Goal: Information Seeking & Learning: Learn about a topic

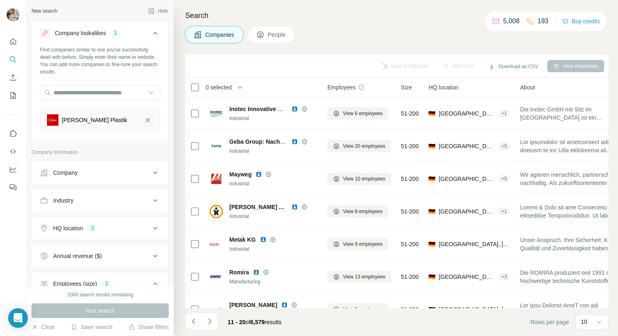
click at [147, 121] on icon "Kläger Plastik-remove-button" at bounding box center [147, 120] width 7 height 8
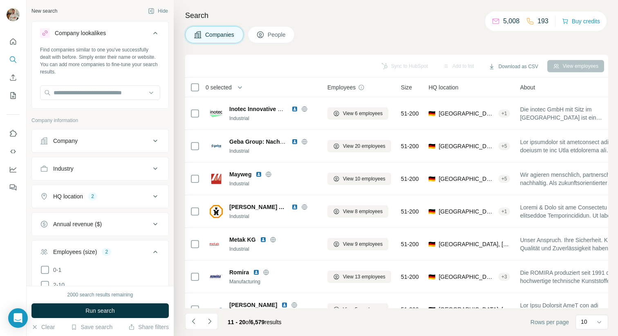
click at [123, 139] on div "Company" at bounding box center [95, 141] width 110 height 8
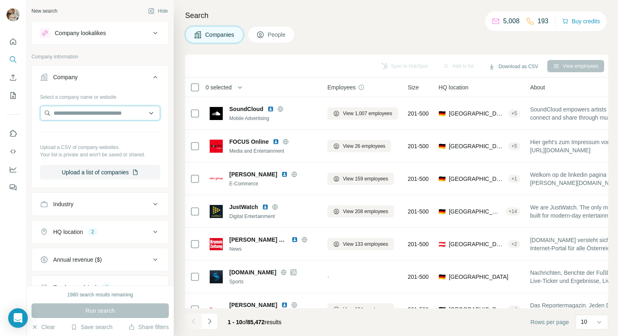
click at [116, 110] on input "text" at bounding box center [100, 113] width 120 height 15
paste input "**********"
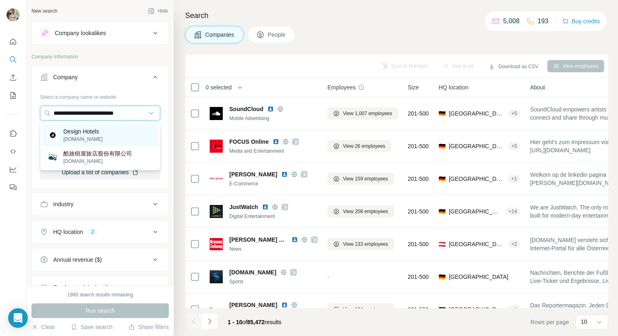
type input "**********"
click at [99, 136] on p "[DOMAIN_NAME]" at bounding box center [82, 139] width 39 height 7
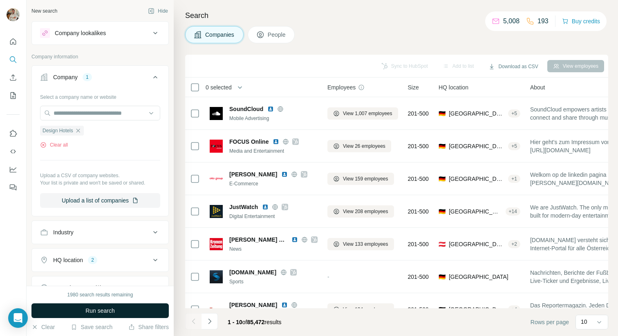
click at [101, 305] on button "Run search" at bounding box center [99, 311] width 137 height 15
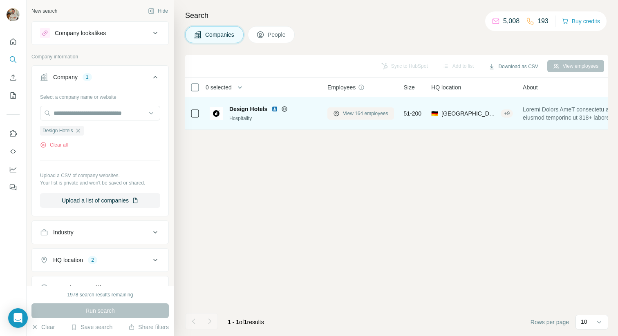
click at [349, 115] on span "View 164 employees" at bounding box center [365, 113] width 45 height 7
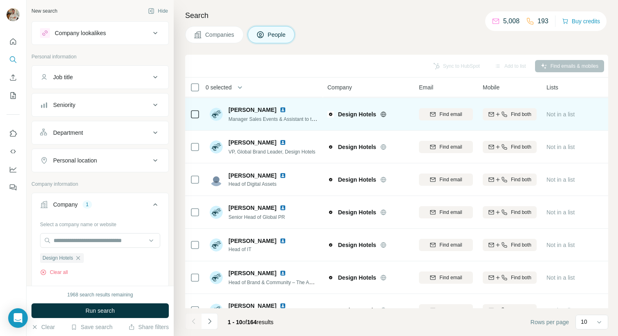
scroll to position [65, 0]
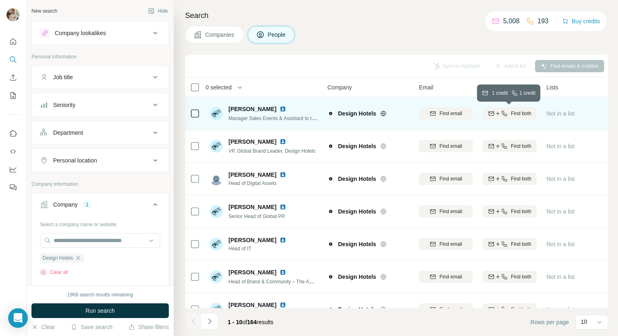
click at [506, 112] on icon "button" at bounding box center [504, 113] width 7 height 7
click at [280, 108] on img at bounding box center [283, 109] width 7 height 7
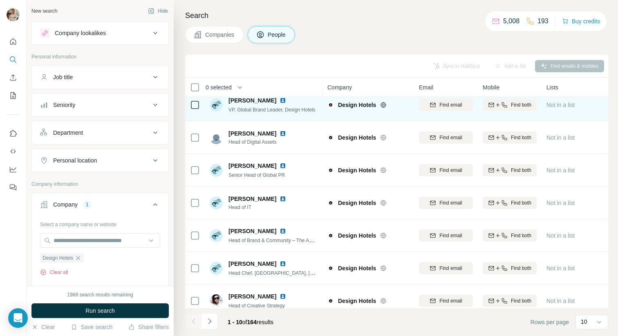
scroll to position [116, 0]
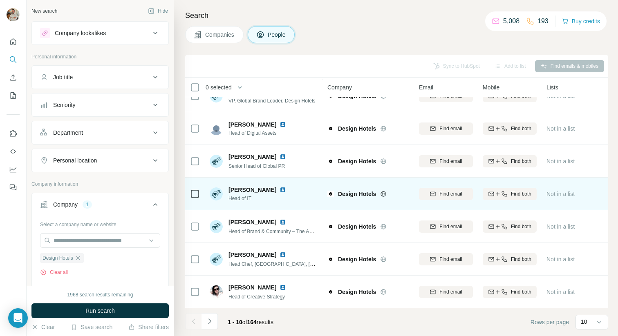
click at [280, 188] on img at bounding box center [283, 190] width 7 height 7
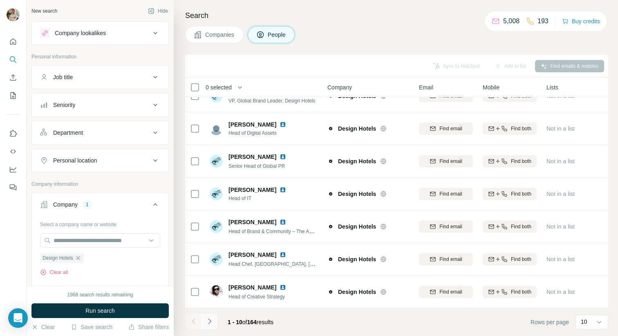
click at [215, 322] on button "Navigate to next page" at bounding box center [210, 322] width 16 height 16
click at [213, 319] on icon "Navigate to next page" at bounding box center [210, 322] width 8 height 8
click at [213, 318] on icon "Navigate to next page" at bounding box center [210, 322] width 8 height 8
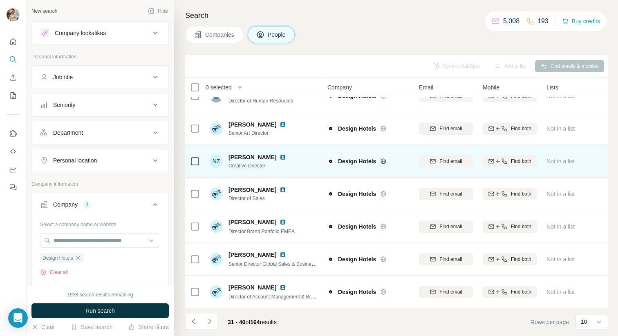
scroll to position [0, 0]
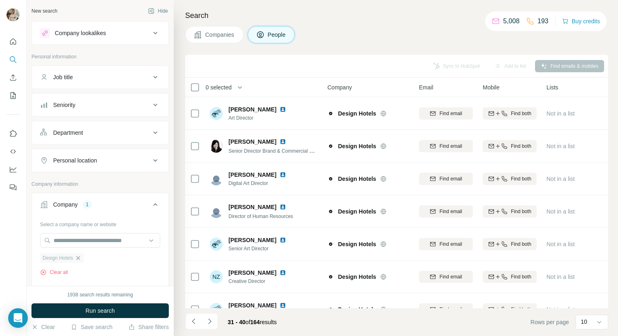
click at [80, 255] on icon "button" at bounding box center [78, 258] width 7 height 7
click at [79, 244] on input "text" at bounding box center [100, 240] width 120 height 15
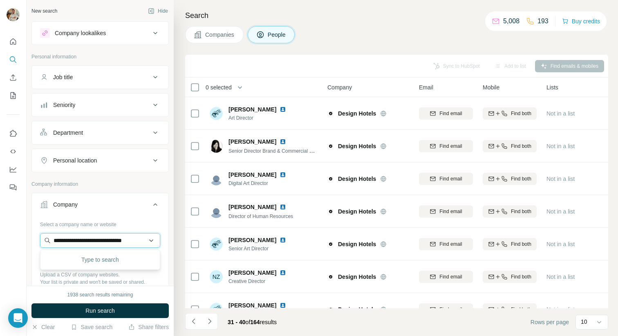
scroll to position [0, 9]
type input "**********"
click at [96, 262] on div "Prokutec [DOMAIN_NAME]" at bounding box center [100, 263] width 116 height 22
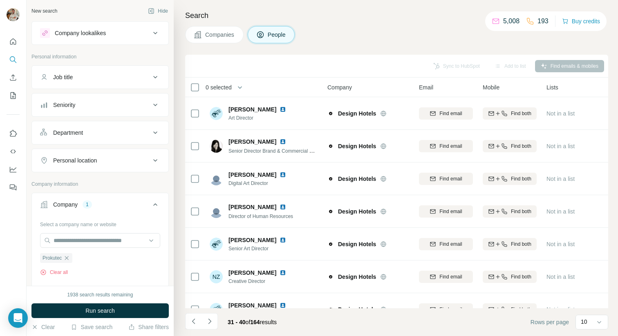
scroll to position [0, 0]
click at [142, 311] on button "Run search" at bounding box center [99, 311] width 137 height 15
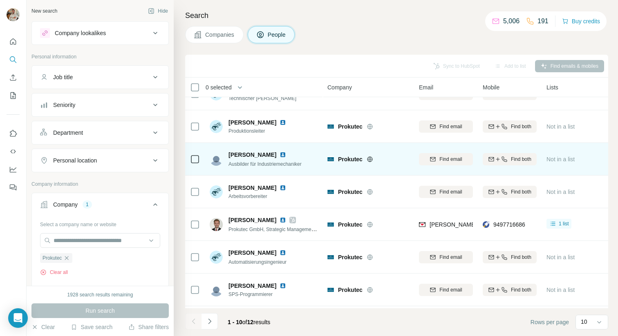
scroll to position [116, 0]
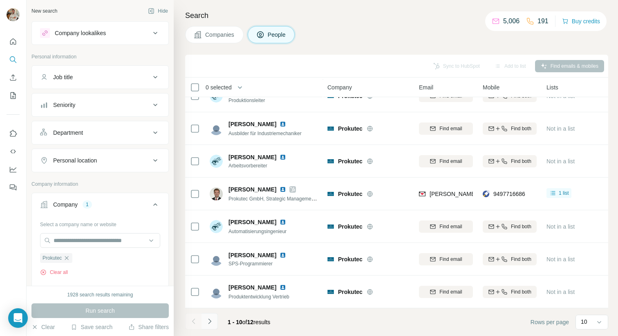
click at [214, 325] on button "Navigate to next page" at bounding box center [210, 322] width 16 height 16
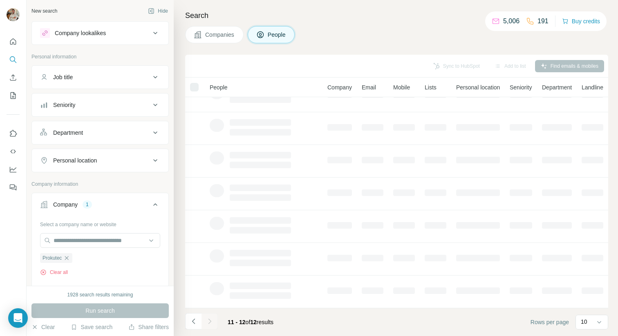
scroll to position [0, 0]
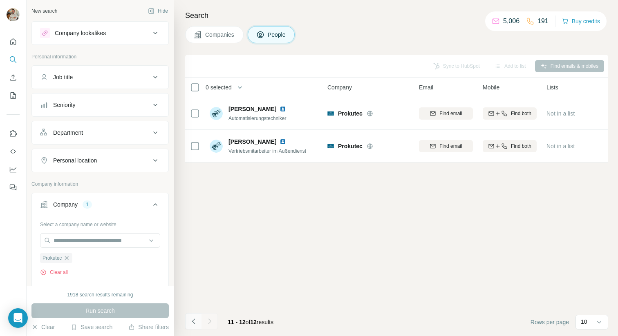
click at [190, 324] on icon "Navigate to previous page" at bounding box center [194, 322] width 8 height 8
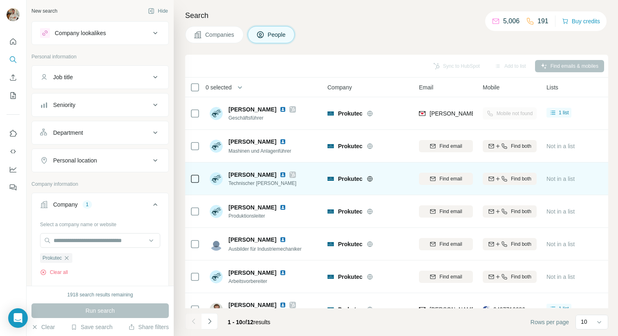
click at [280, 176] on img at bounding box center [283, 175] width 7 height 7
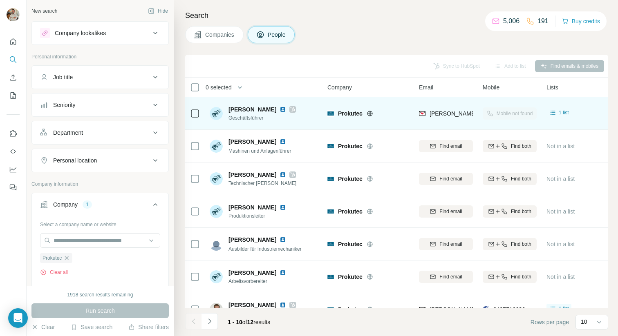
click at [280, 108] on img at bounding box center [283, 109] width 7 height 7
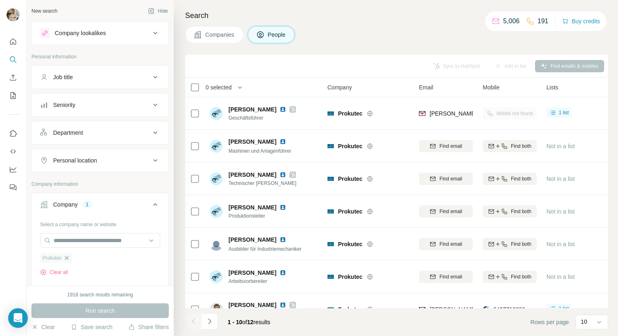
click at [69, 259] on icon "button" at bounding box center [66, 258] width 7 height 7
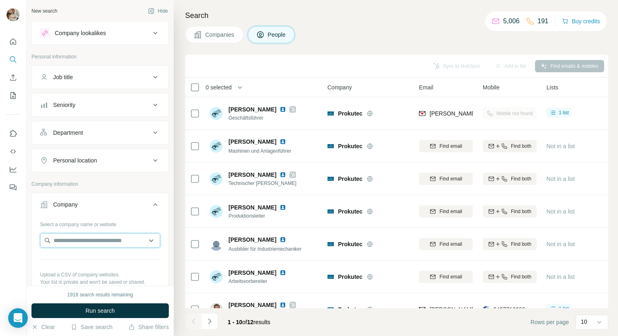
click at [68, 244] on input "text" at bounding box center [100, 240] width 120 height 15
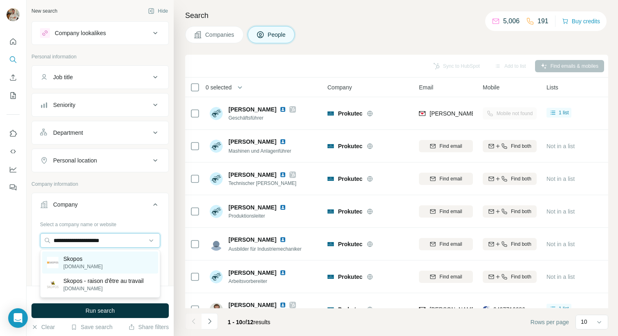
type input "**********"
click at [92, 258] on div "Skopos [DOMAIN_NAME]" at bounding box center [100, 263] width 116 height 22
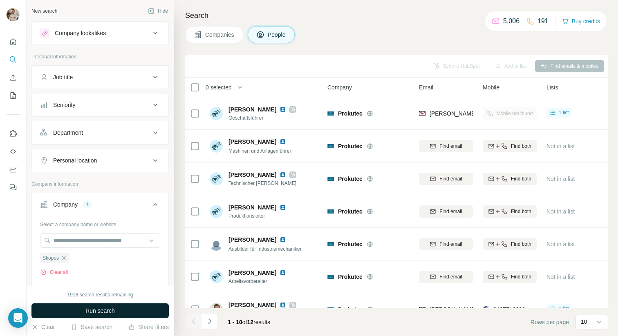
click at [148, 308] on button "Run search" at bounding box center [99, 311] width 137 height 15
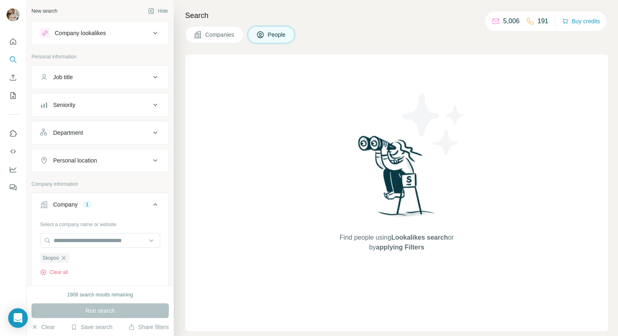
click at [227, 27] on button "Companies" at bounding box center [214, 34] width 58 height 17
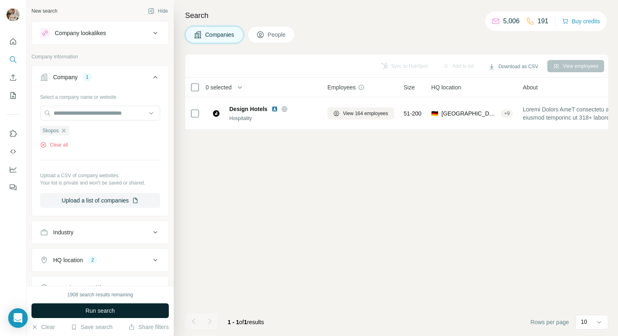
click at [84, 311] on button "Run search" at bounding box center [99, 311] width 137 height 15
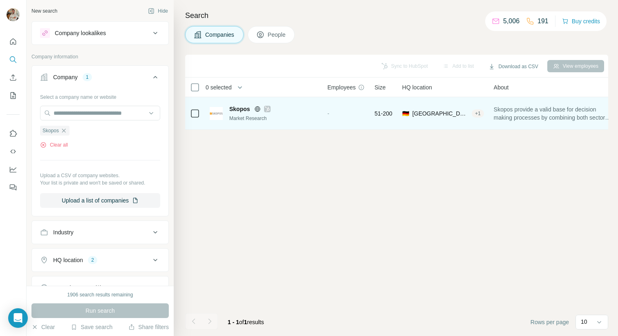
click at [217, 114] on img at bounding box center [216, 113] width 13 height 13
click at [235, 108] on span "Skopos" at bounding box center [239, 109] width 21 height 8
